Goal: Task Accomplishment & Management: Use online tool/utility

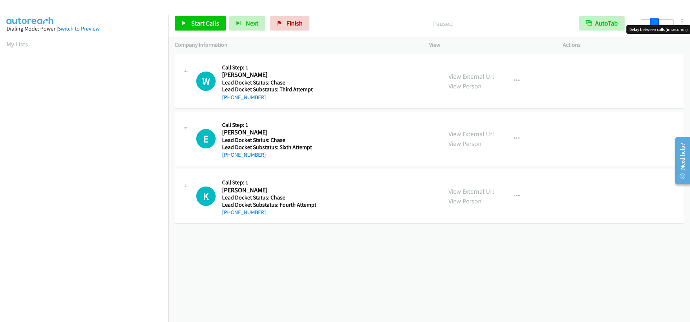
drag, startPoint x: 639, startPoint y: 22, endPoint x: 651, endPoint y: 23, distance: 12.3
click at [651, 23] on span at bounding box center [654, 22] width 9 height 9
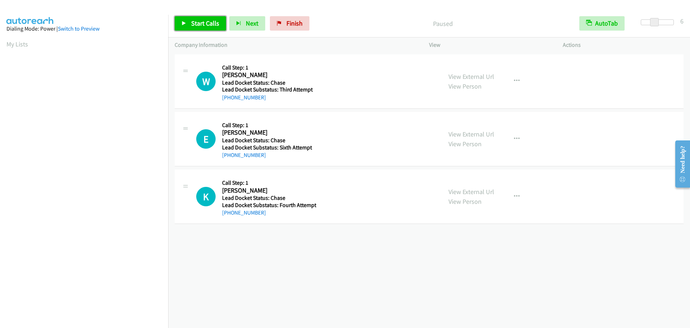
click at [216, 22] on span "Start Calls" at bounding box center [205, 23] width 28 height 8
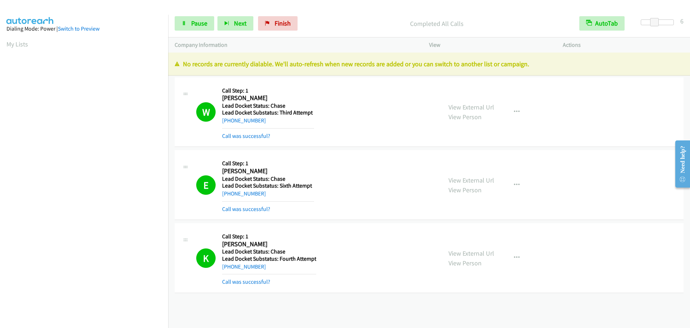
click at [16, 40] on section "My Lists" at bounding box center [83, 44] width 155 height 10
click at [17, 45] on link "My Lists" at bounding box center [17, 44] width 22 height 8
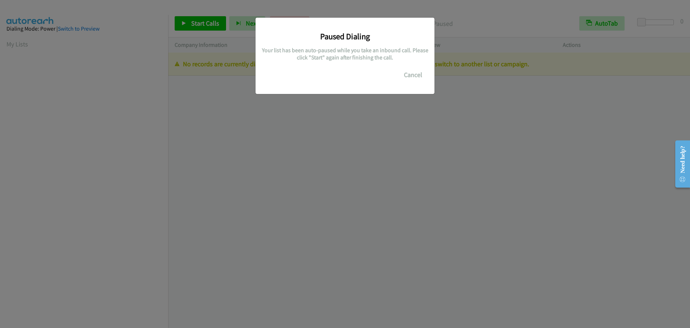
scroll to position [76, 0]
